Goal: Information Seeking & Learning: Learn about a topic

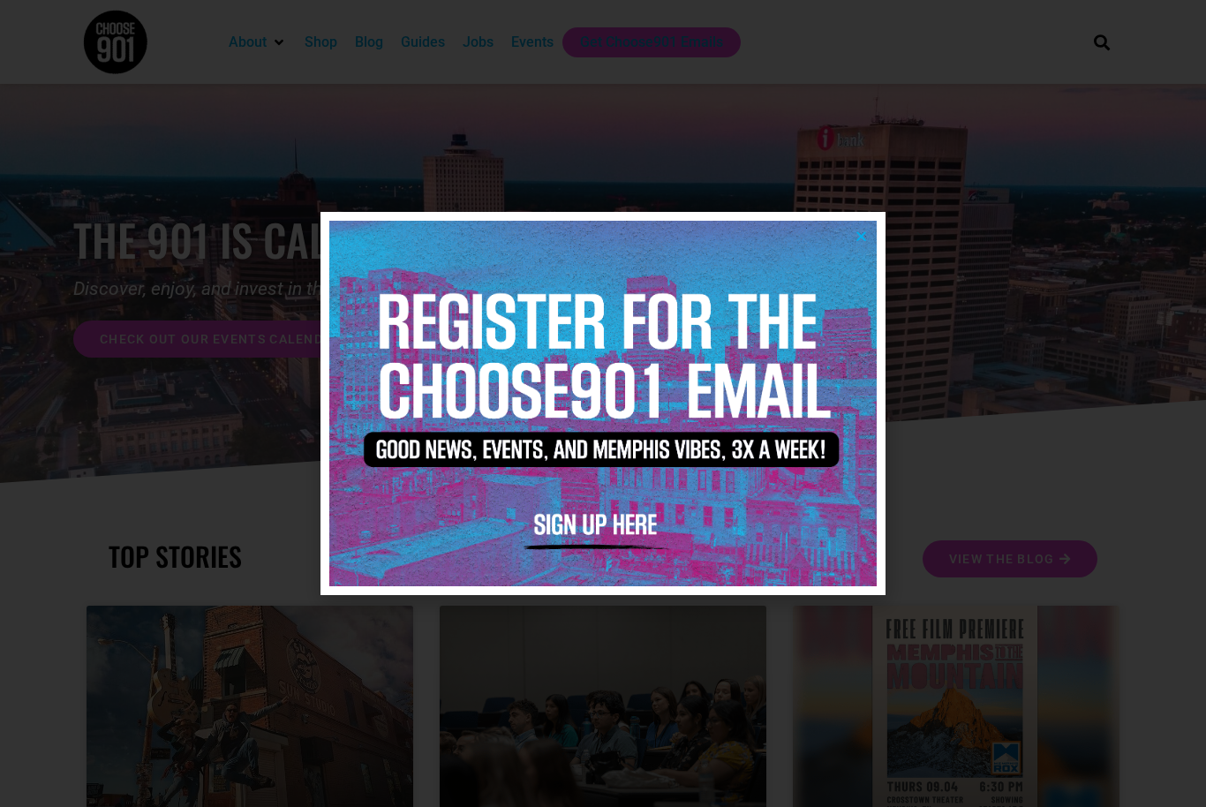
click at [864, 234] on icon "Close" at bounding box center [860, 235] width 13 height 13
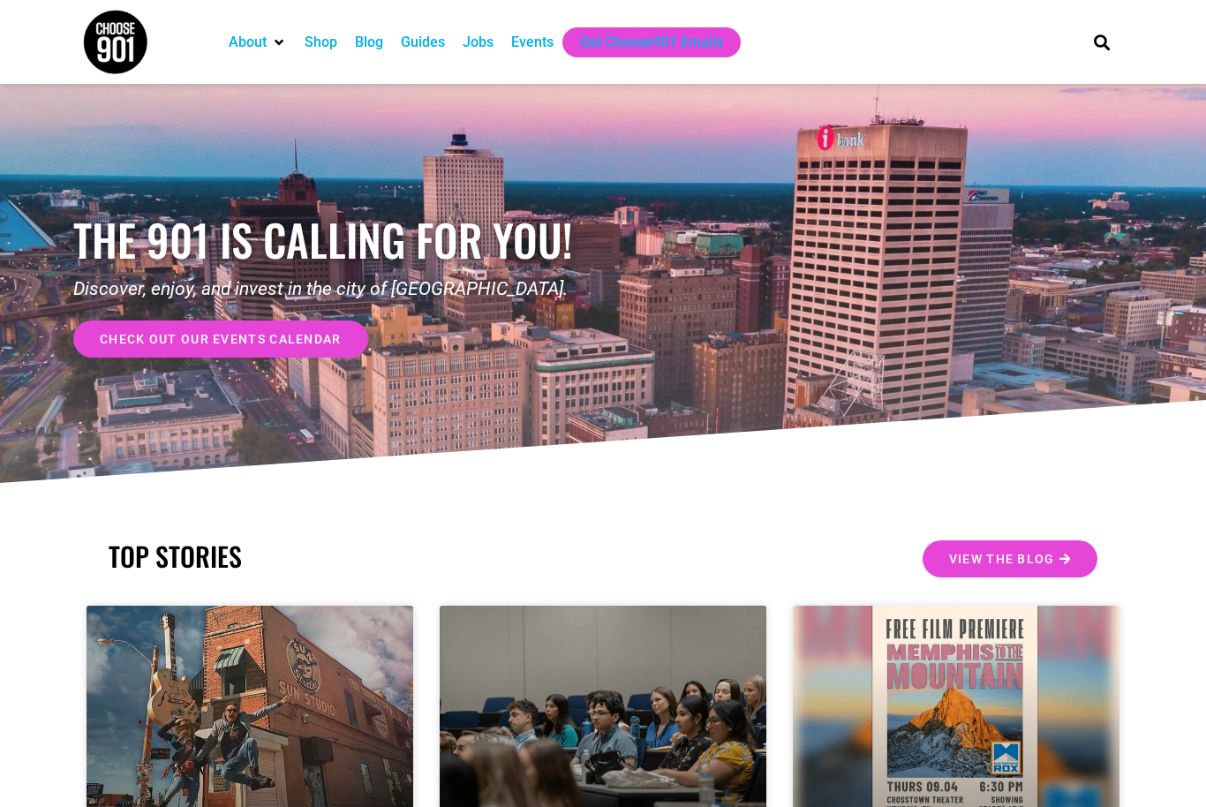
click at [493, 52] on div "Jobs" at bounding box center [477, 42] width 31 height 21
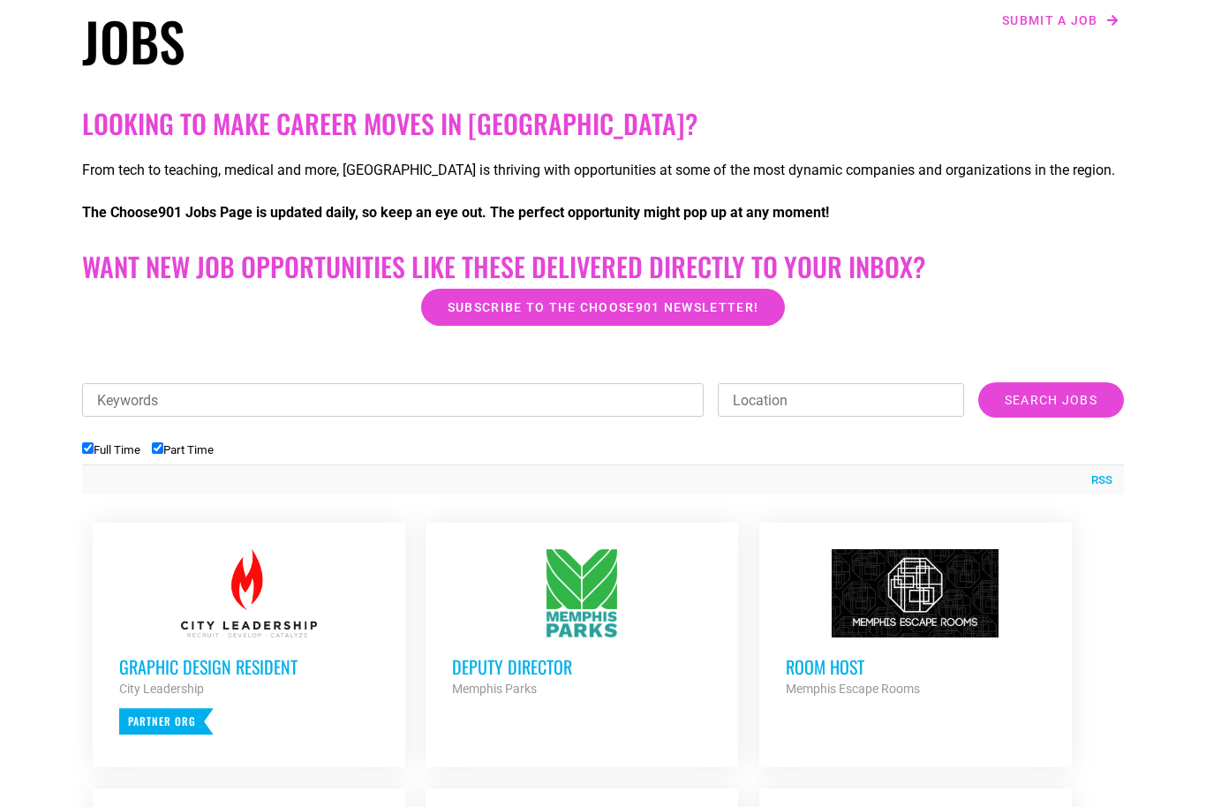
scroll to position [295, 0]
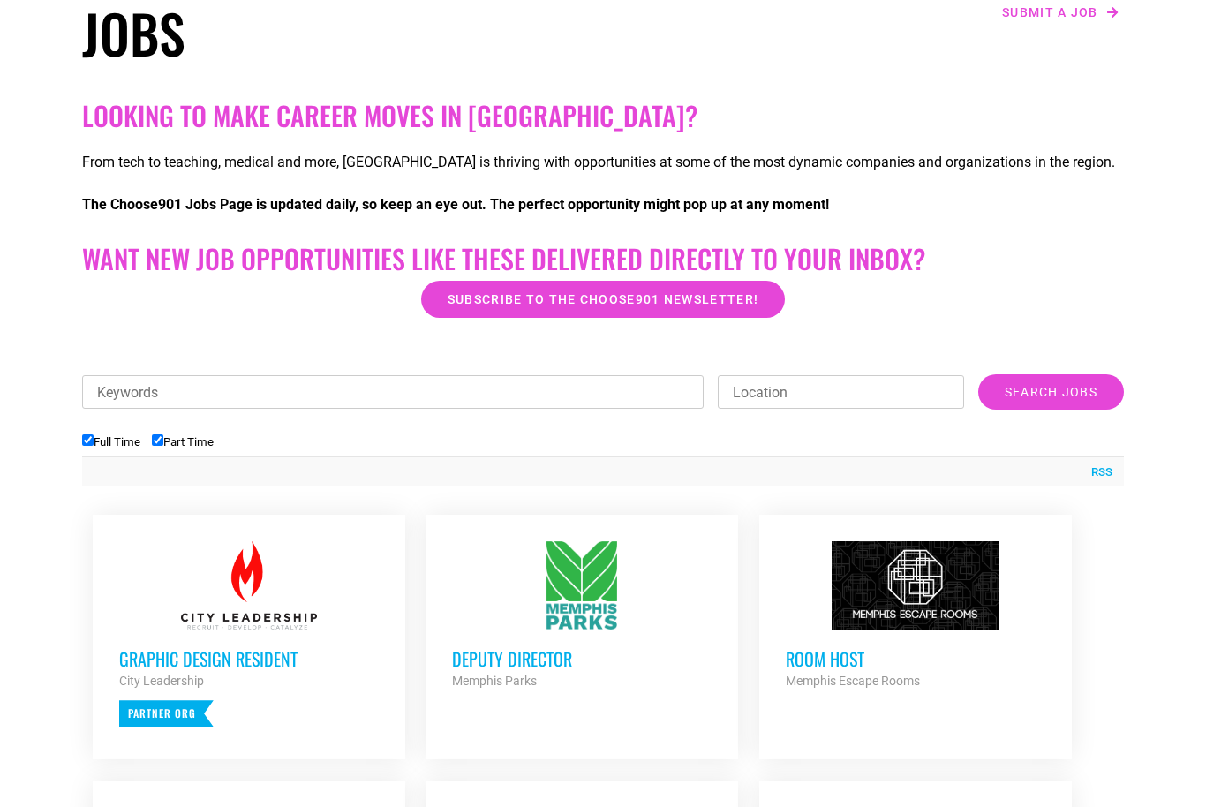
click at [82, 436] on input "Full Time" at bounding box center [87, 439] width 11 height 11
checkbox input "false"
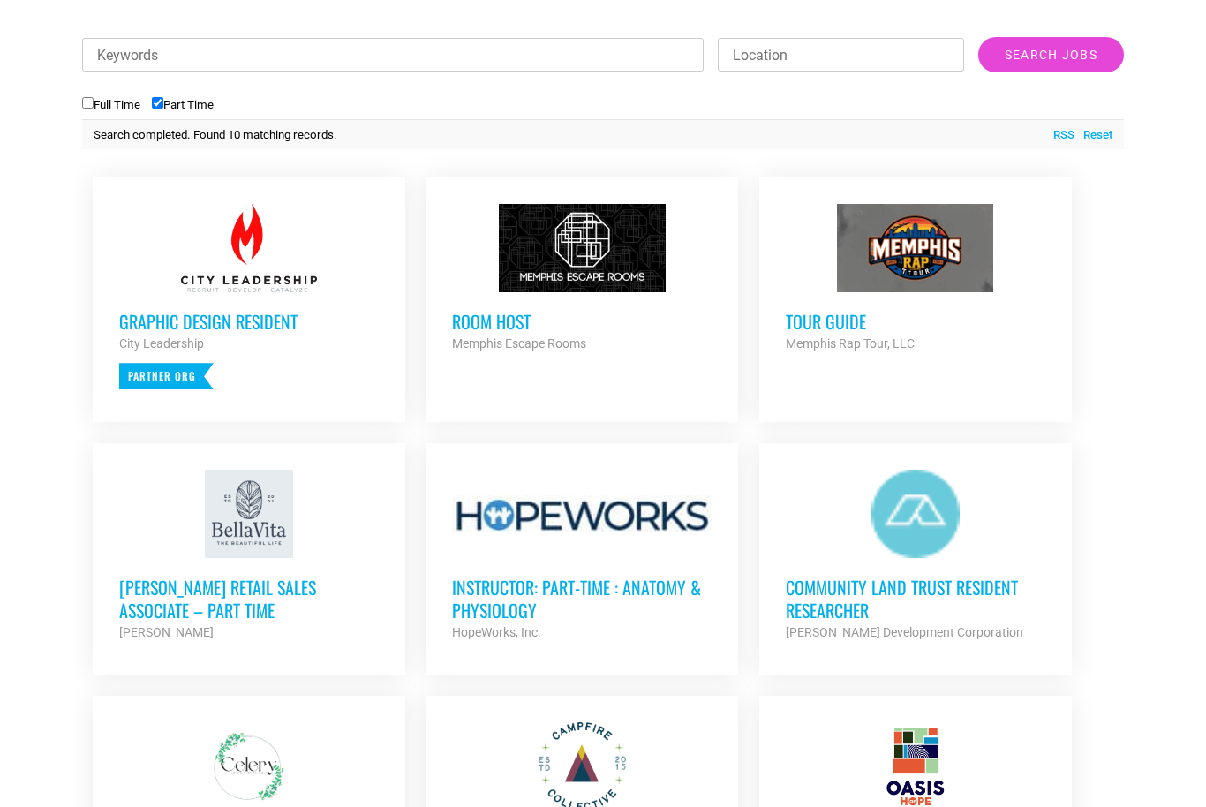
scroll to position [635, 0]
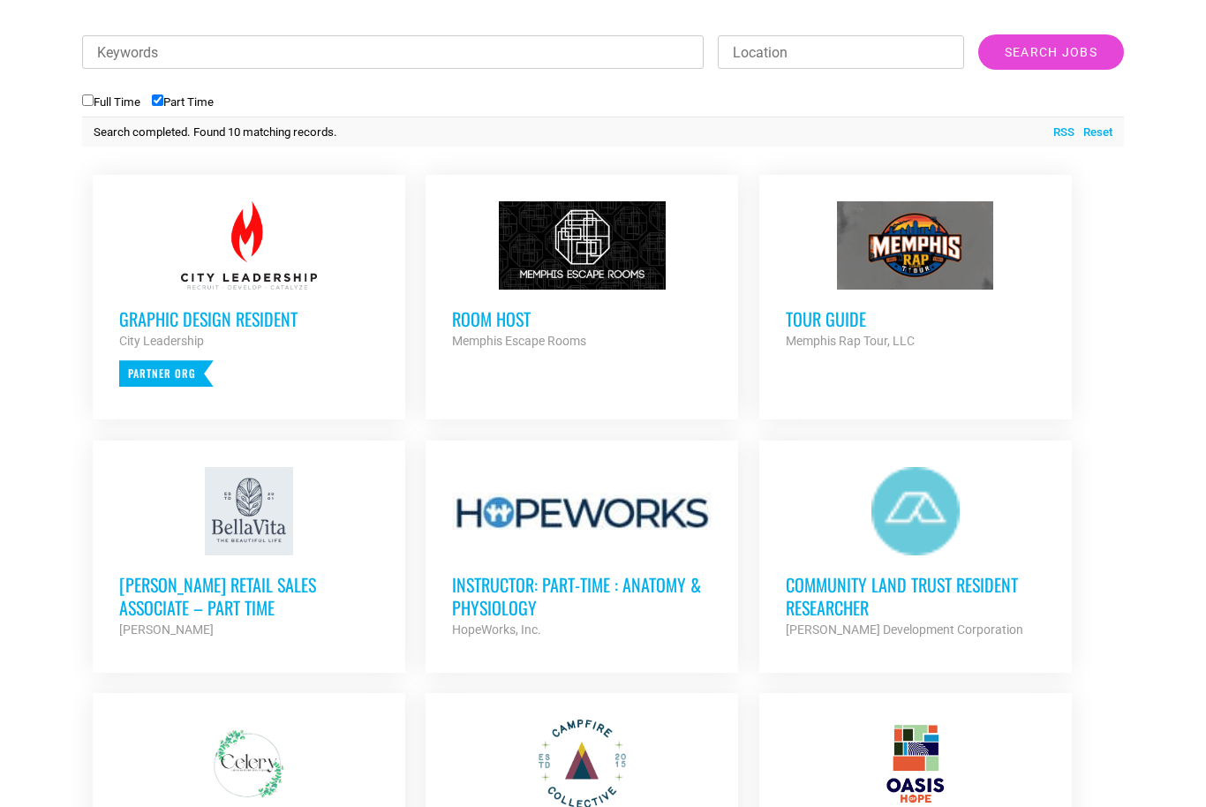
click at [476, 341] on strong "Memphis Escape Rooms" at bounding box center [519, 341] width 134 height 14
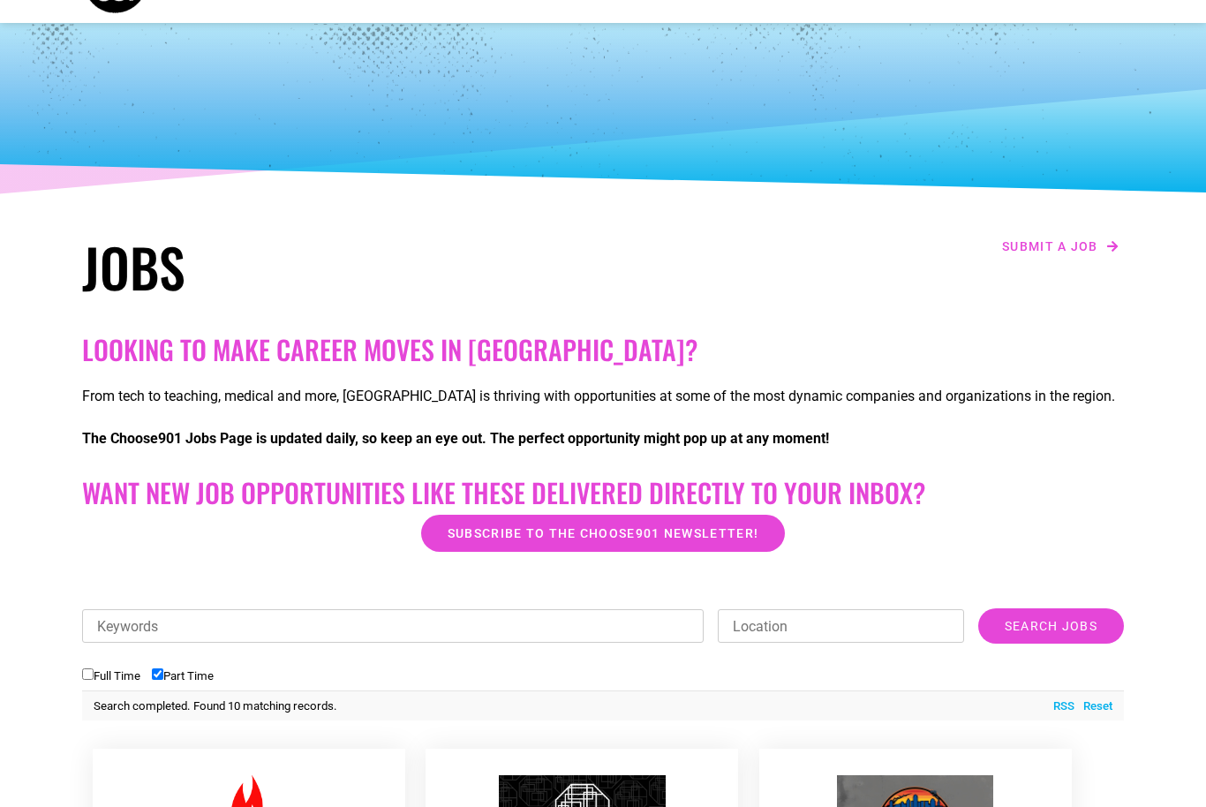
scroll to position [0, 0]
